Goal: Obtain resource: Obtain resource

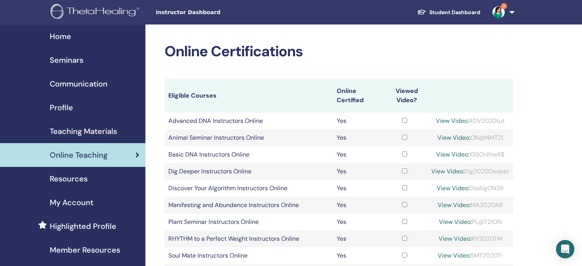
scroll to position [132, 0]
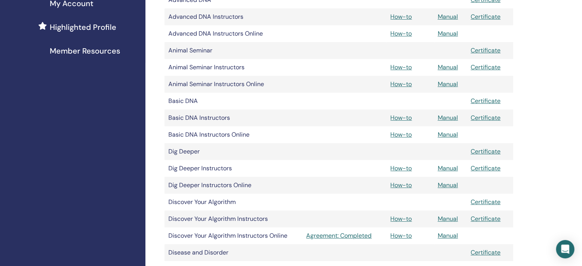
scroll to position [214, 0]
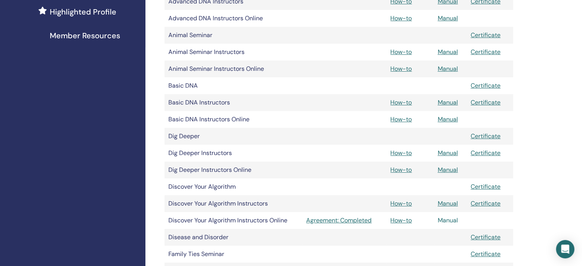
click at [448, 220] on link "Manual" at bounding box center [448, 220] width 20 height 8
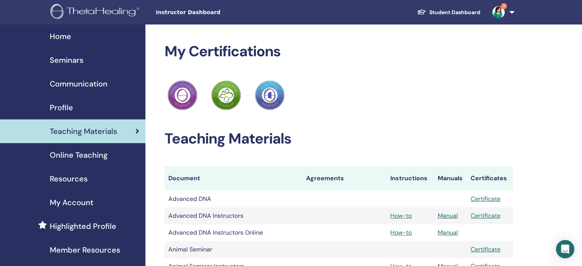
scroll to position [214, 0]
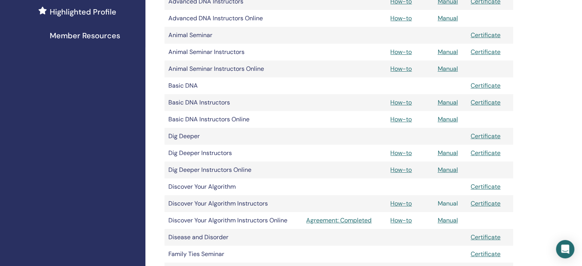
click at [448, 202] on link "Manual" at bounding box center [448, 203] width 20 height 8
